Goal: Task Accomplishment & Management: Manage account settings

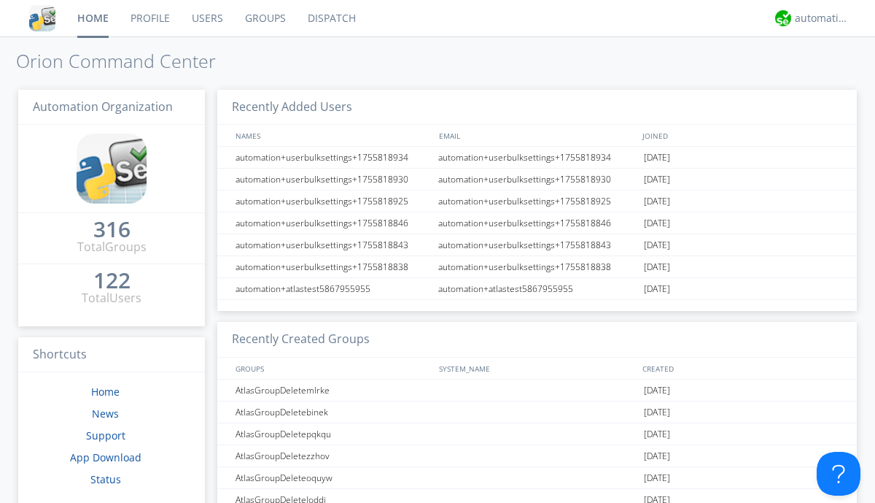
click at [206, 18] on link "Users" at bounding box center [207, 18] width 53 height 36
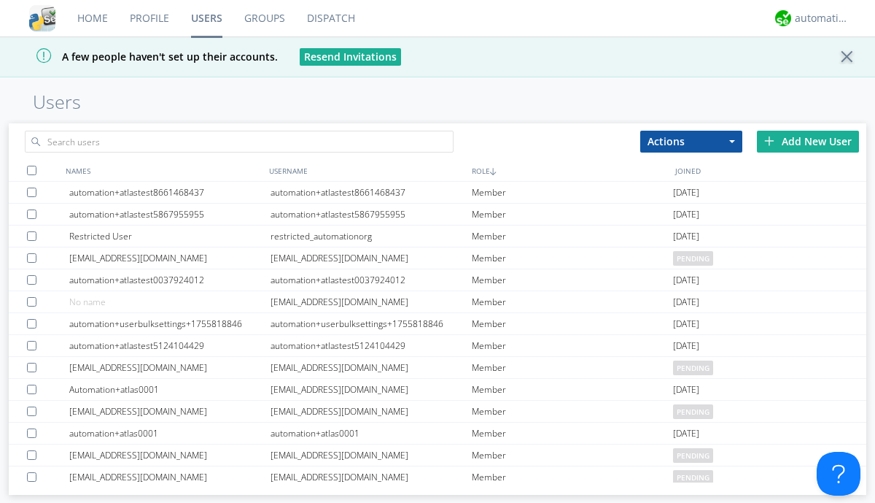
click at [808, 141] on div "Add New User" at bounding box center [808, 142] width 102 height 22
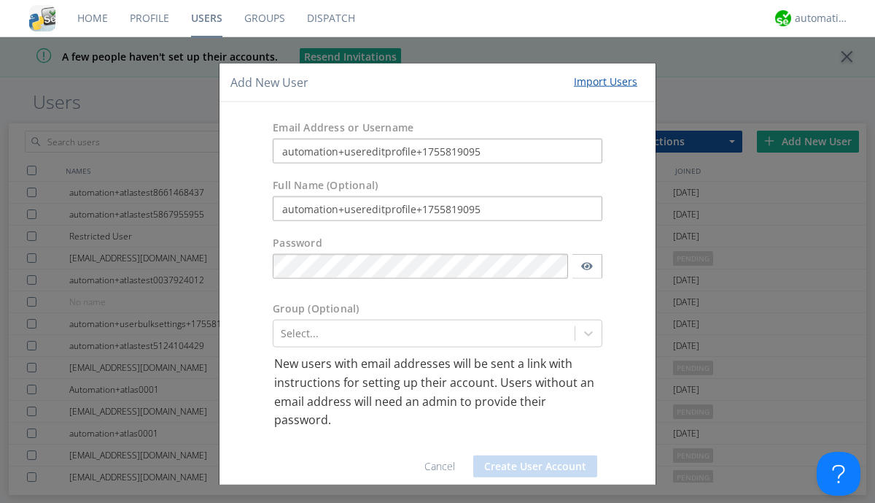
type input "automation+usereditprofile+1755819095"
click at [530, 465] on button "Create User Account" at bounding box center [535, 465] width 124 height 22
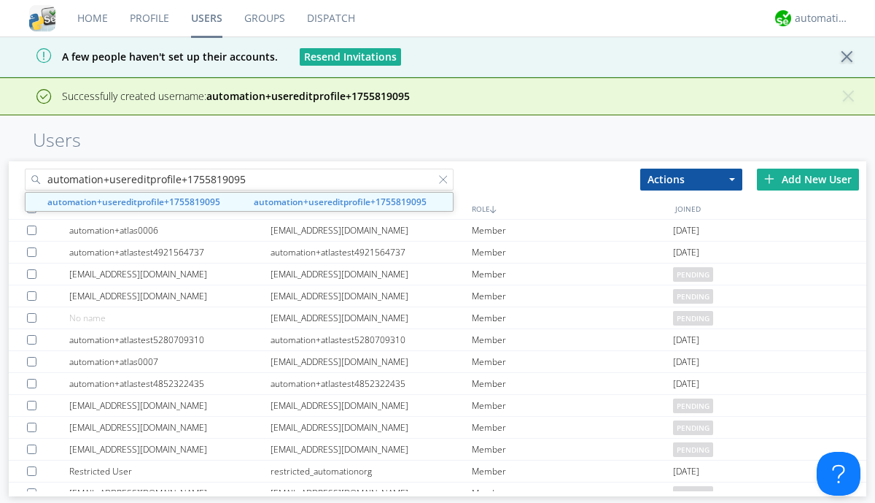
type input "automation+usereditprofile+1755819095"
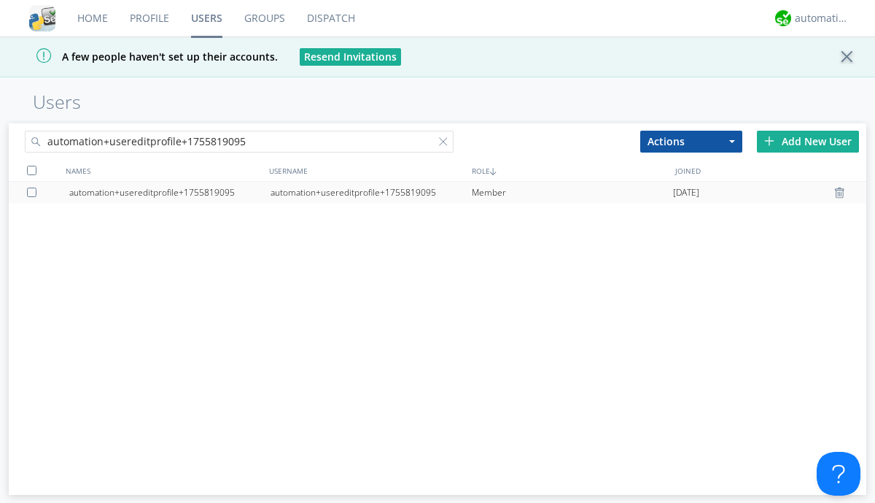
click at [371, 192] on div "automation+usereditprofile+1755819095" at bounding box center [371, 193] width 201 height 22
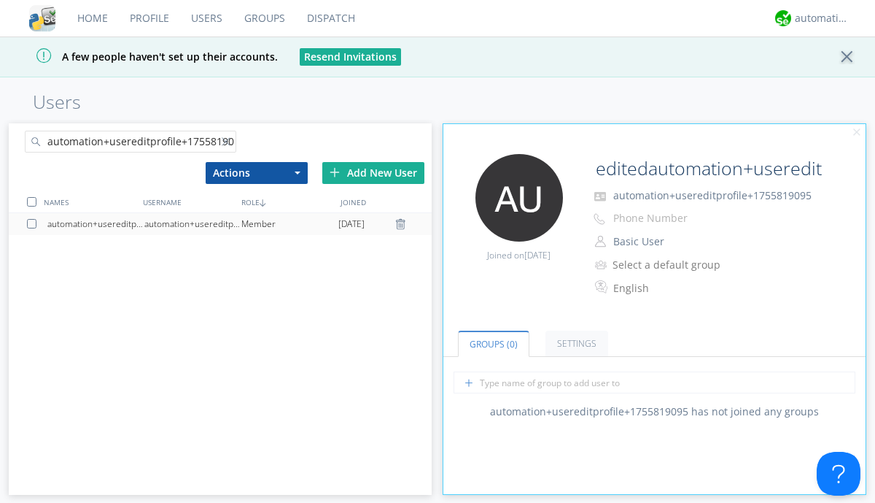
type input "editedautomation+usereditprofile+1755819095"
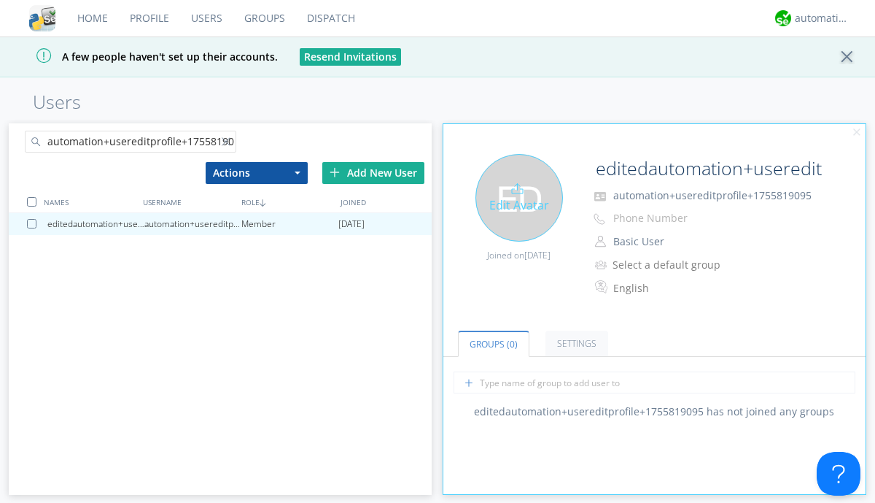
click at [519, 197] on div "Edit Avatar" at bounding box center [520, 198] width 88 height 88
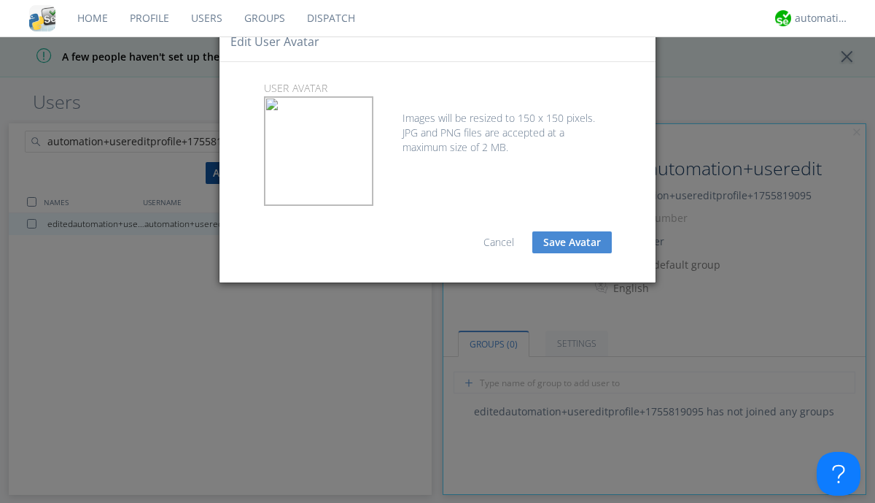
click at [572, 242] on button "Save Avatar" at bounding box center [572, 242] width 80 height 22
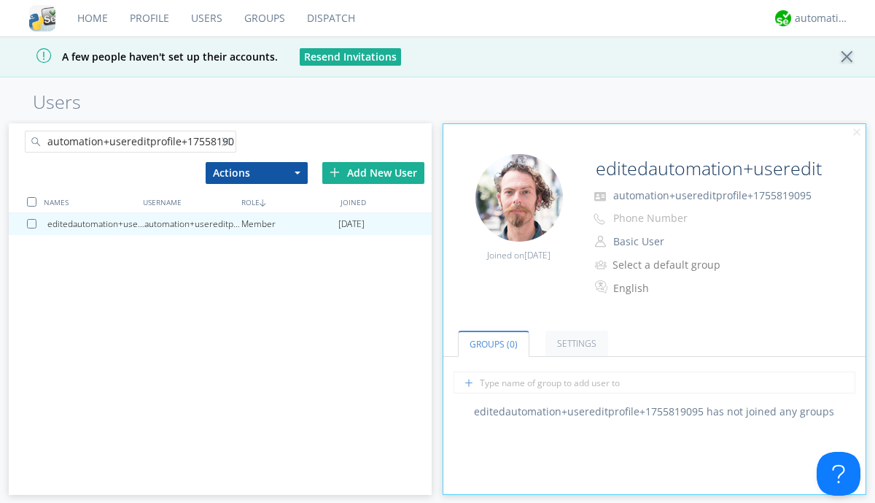
click at [228, 144] on div at bounding box center [229, 144] width 15 height 15
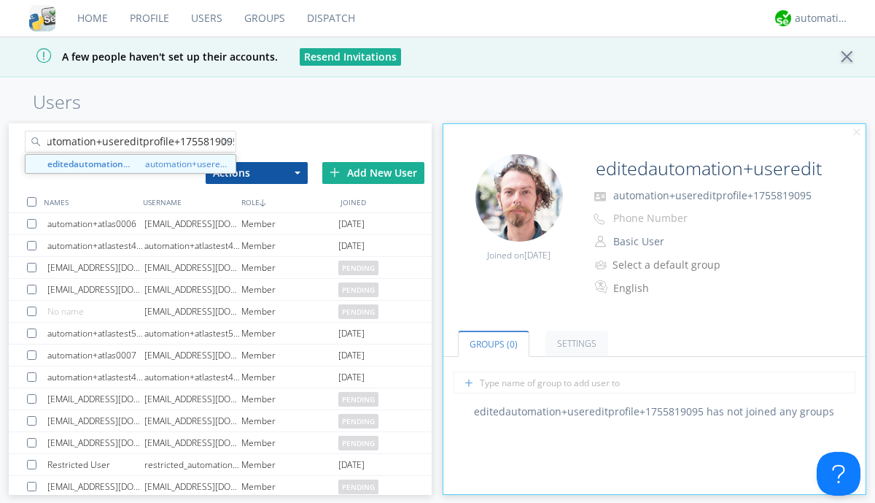
type input "editedautomation+usereditprofile+1755819095"
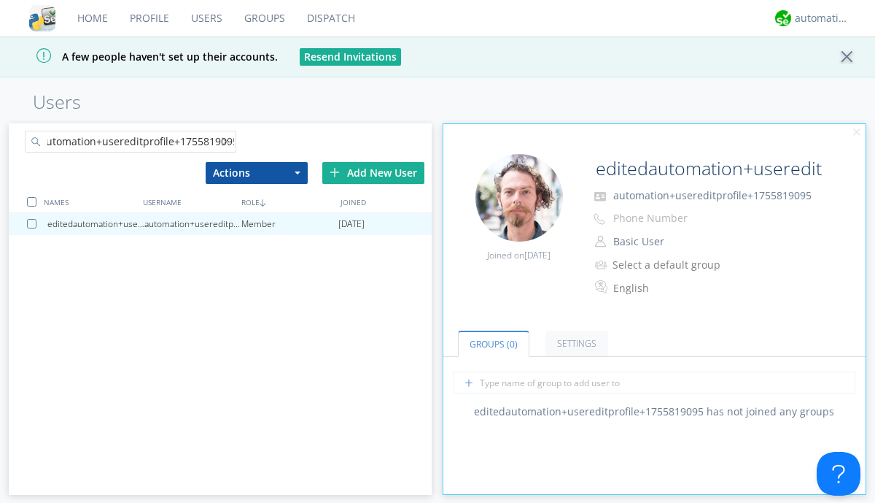
click at [31, 201] on div at bounding box center [31, 201] width 9 height 9
click at [256, 172] on button "Actions" at bounding box center [257, 173] width 102 height 22
click at [0, 0] on link "Delete User" at bounding box center [0, 0] width 0 height 0
